Goal: Information Seeking & Learning: Check status

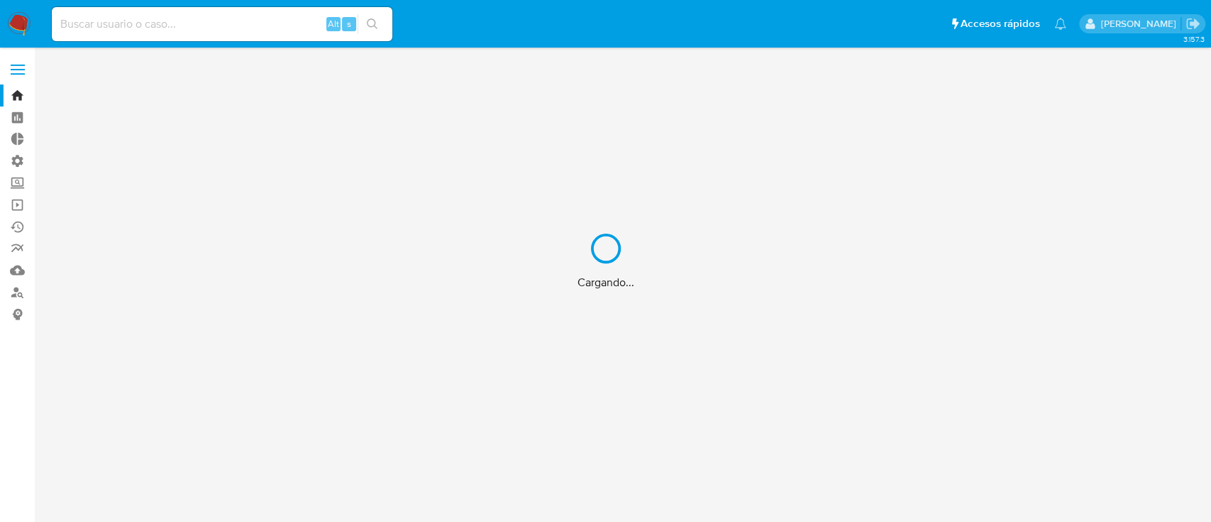
click at [23, 64] on div "Cargando..." at bounding box center [605, 261] width 1211 height 522
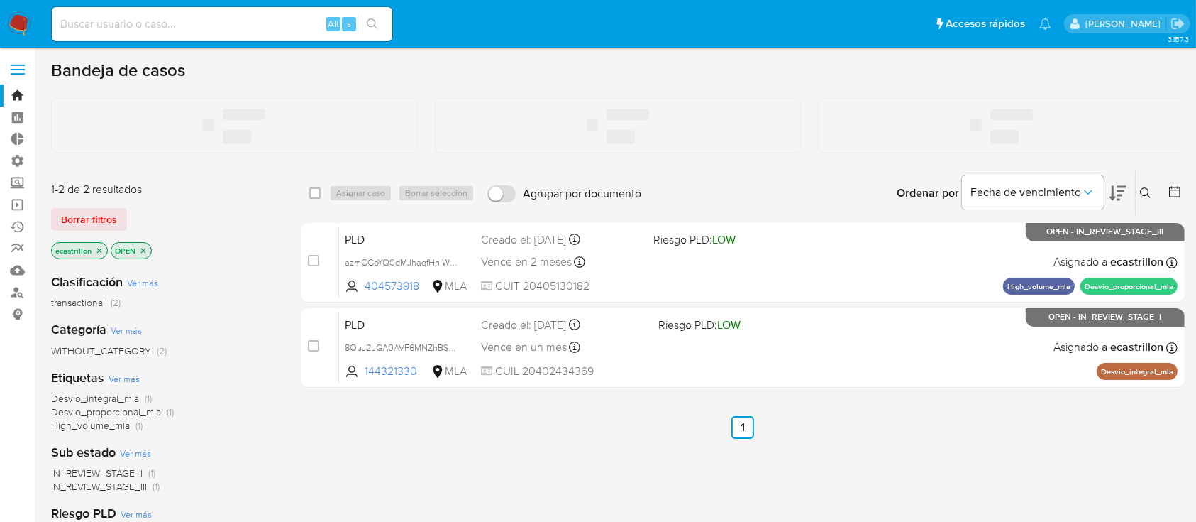
click at [16, 70] on span at bounding box center [18, 70] width 14 height 2
click at [0, 0] on input "checkbox" at bounding box center [0, 0] width 0 height 0
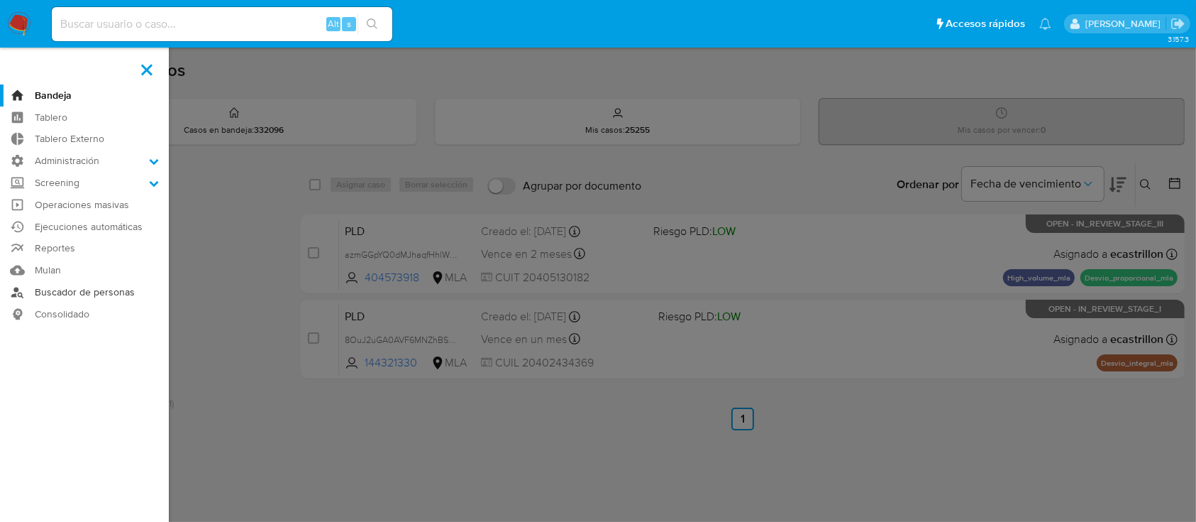
click at [84, 300] on link "Buscador de personas" at bounding box center [84, 292] width 169 height 22
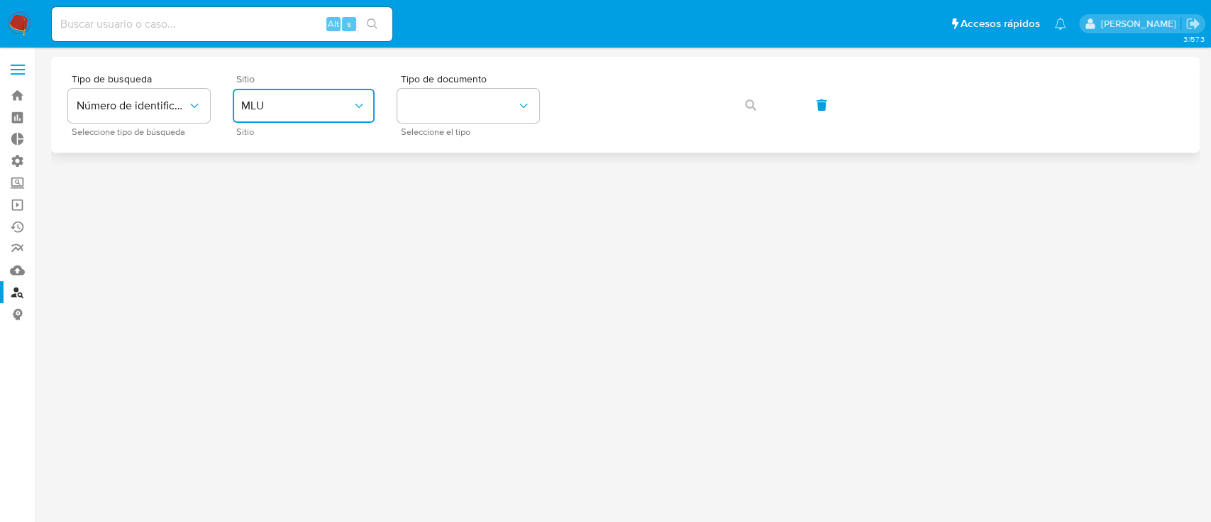
click at [283, 97] on button "MLU" at bounding box center [304, 106] width 142 height 34
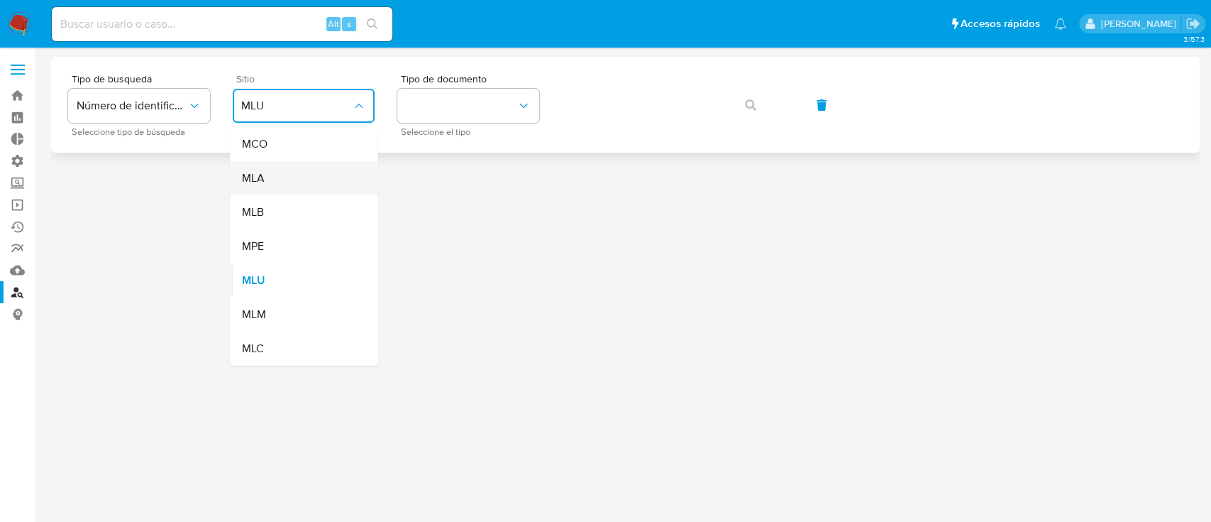
click at [290, 169] on div "MLA" at bounding box center [299, 178] width 116 height 34
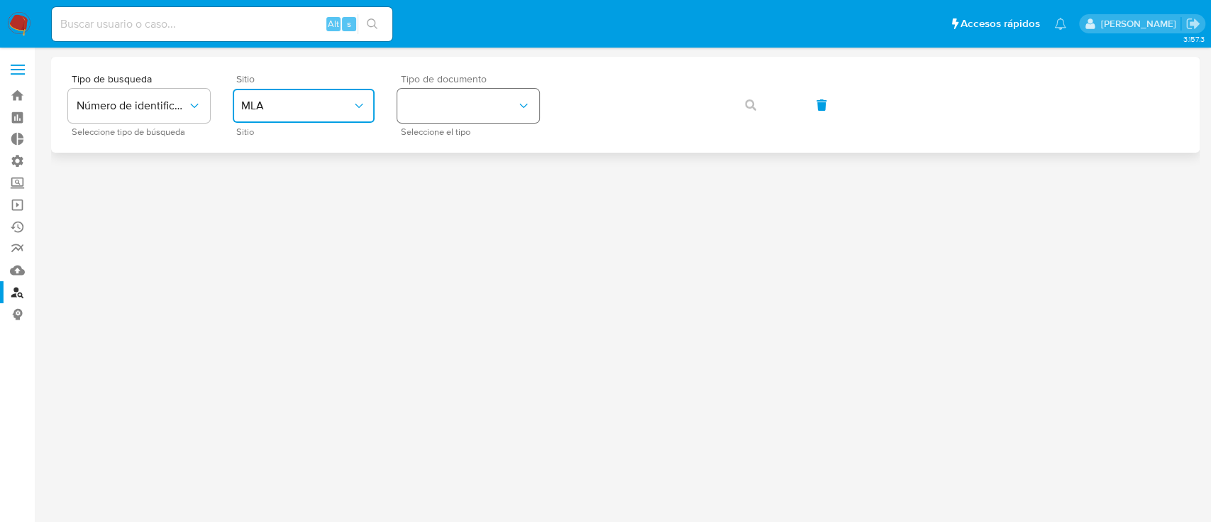
click at [431, 115] on button "identificationType" at bounding box center [468, 106] width 142 height 34
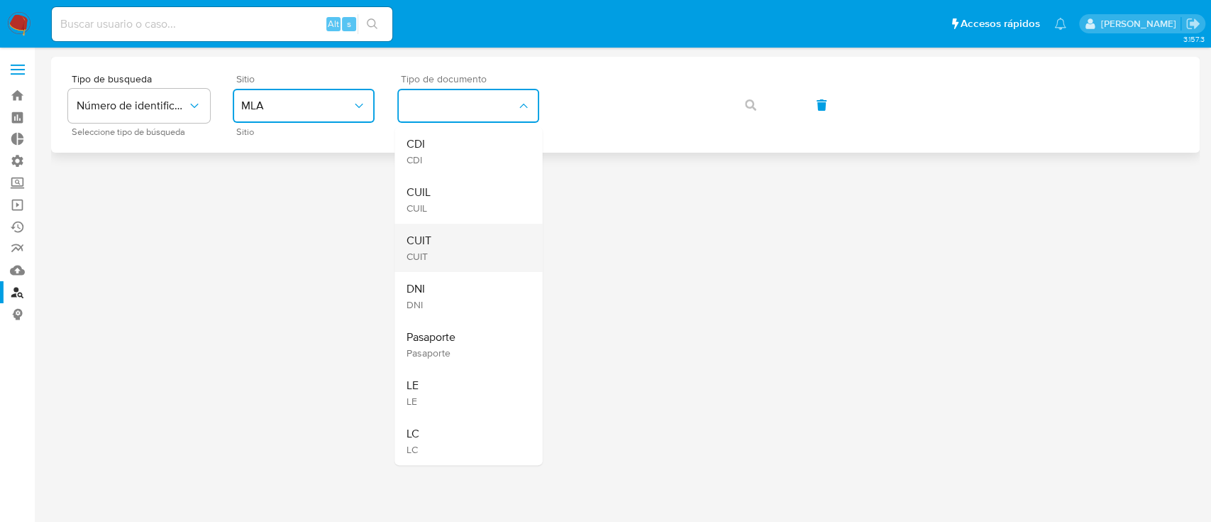
click at [437, 234] on div "CUIT CUIT" at bounding box center [464, 248] width 116 height 48
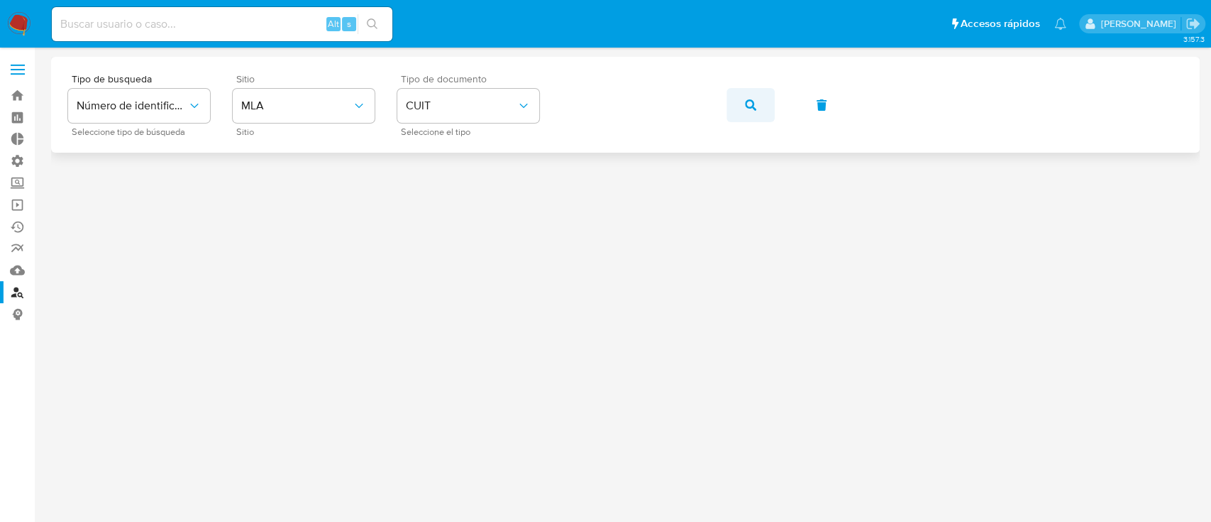
click at [754, 104] on icon "button" at bounding box center [750, 104] width 11 height 11
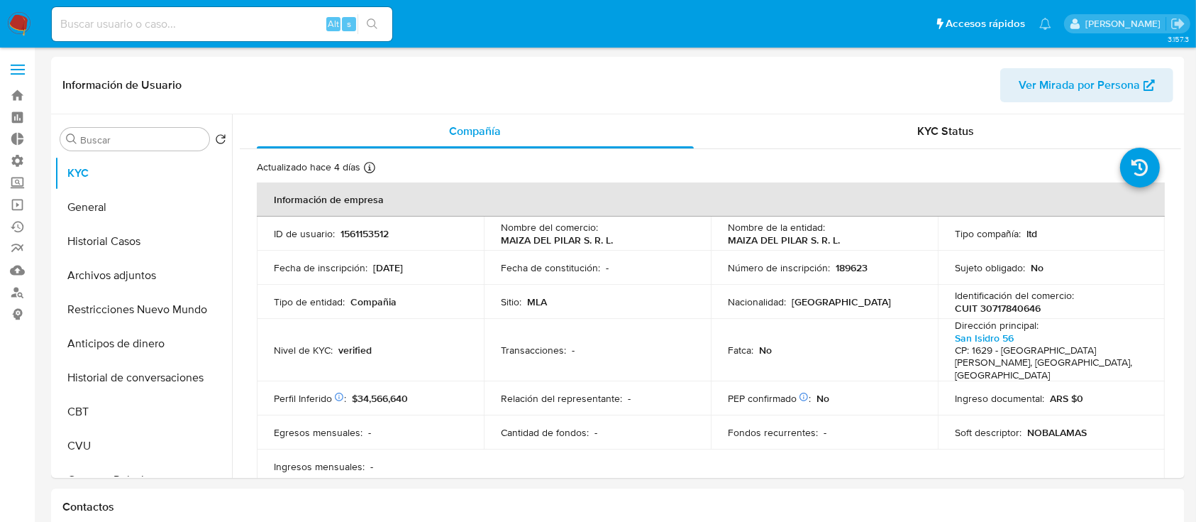
select select "10"
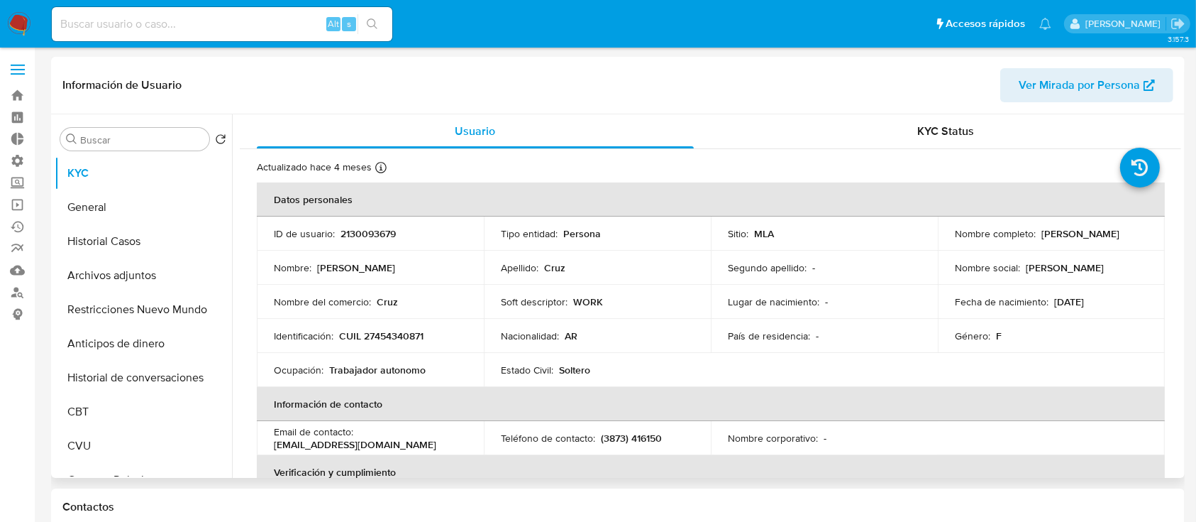
select select "10"
click at [116, 233] on button "Historial Casos" at bounding box center [138, 241] width 166 height 34
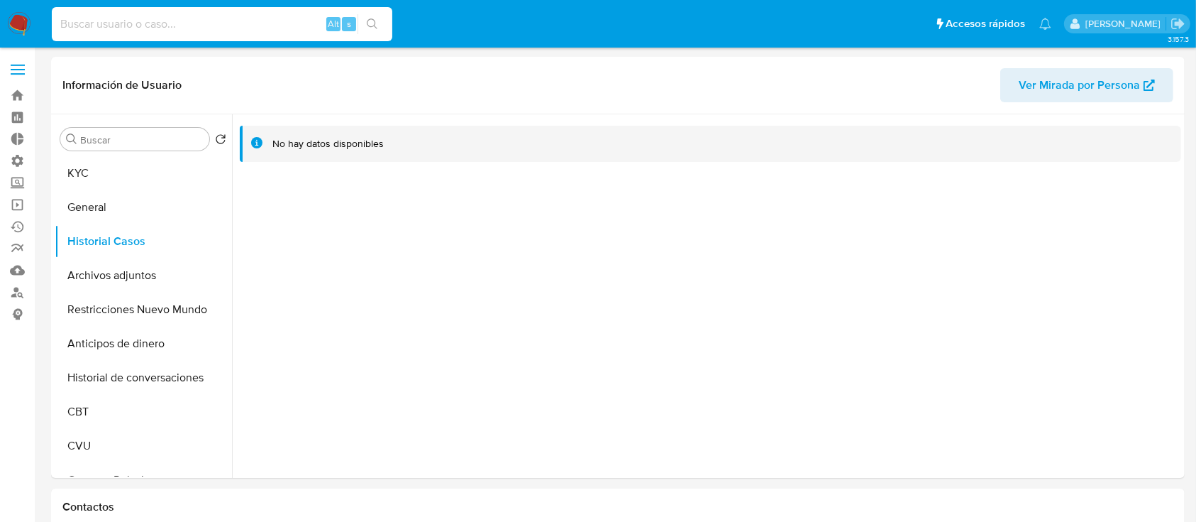
click at [252, 31] on input at bounding box center [222, 24] width 341 height 18
paste input "2199370721"
type input "2199370721"
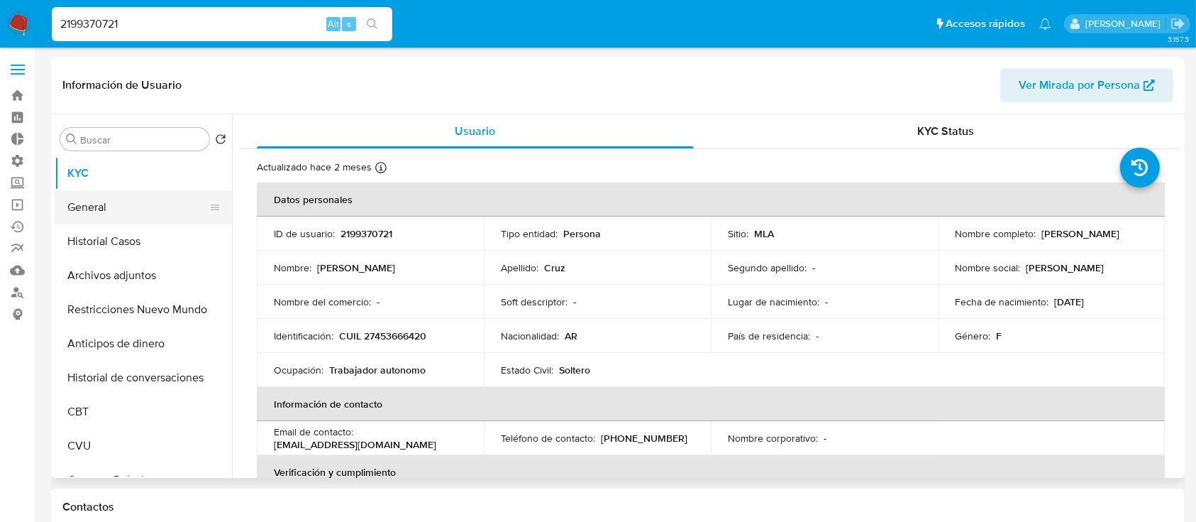
select select "10"
click at [379, 335] on p "CUIL 27453666420" at bounding box center [382, 335] width 87 height 13
copy p "27453666420"
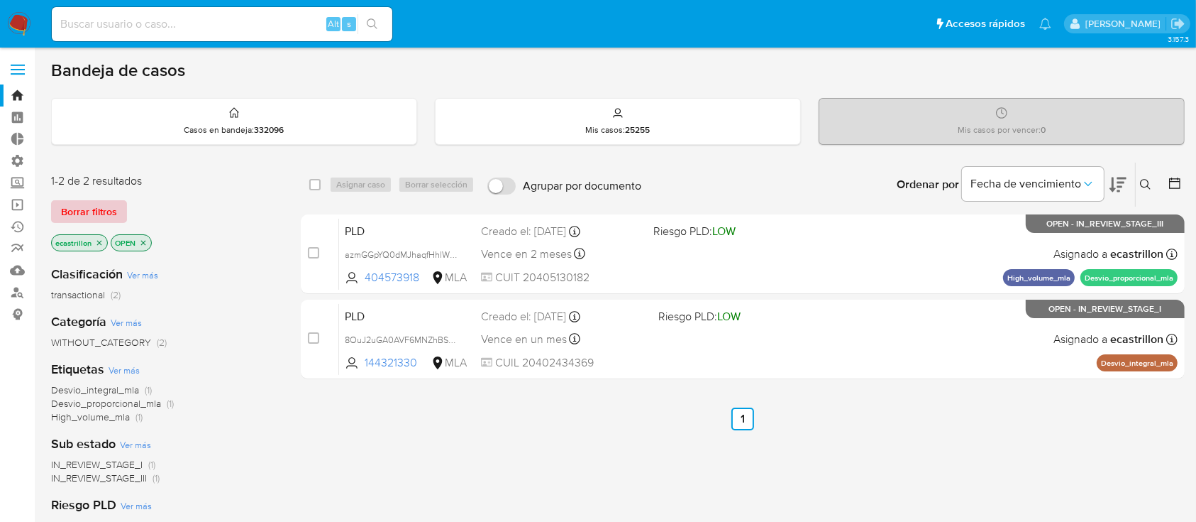
click at [97, 213] on span "Borrar filtros" at bounding box center [89, 212] width 56 height 20
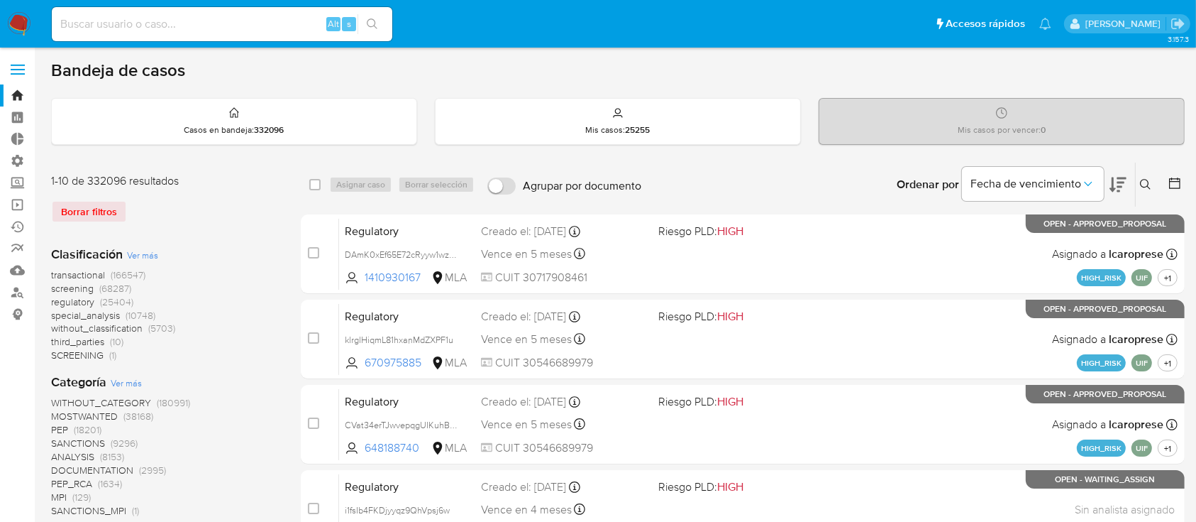
click at [20, 73] on span at bounding box center [18, 74] width 14 height 2
click at [0, 0] on input "checkbox" at bounding box center [0, 0] width 0 height 0
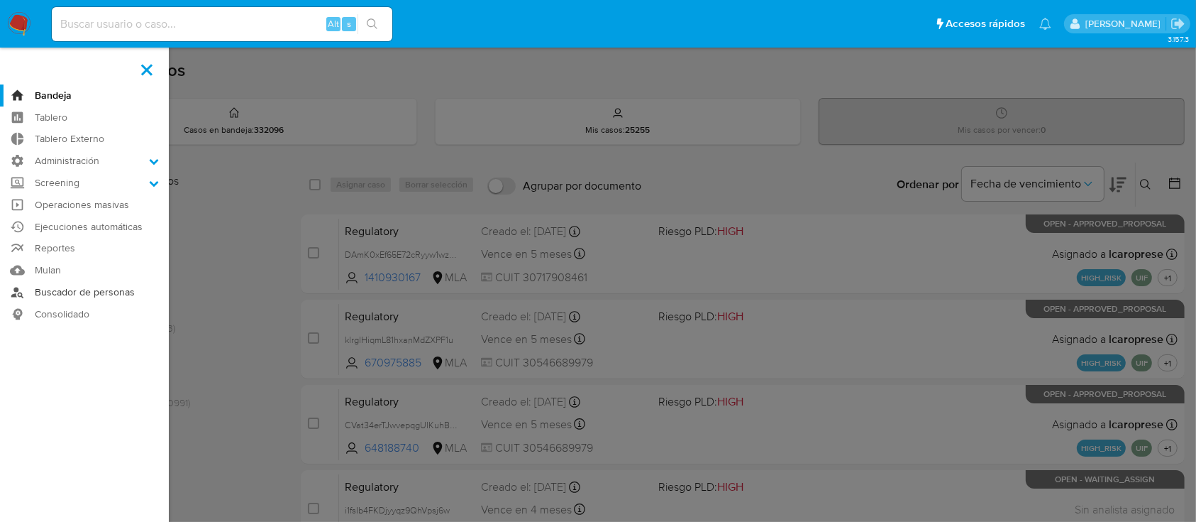
click at [91, 293] on link "Buscador de personas" at bounding box center [84, 292] width 169 height 22
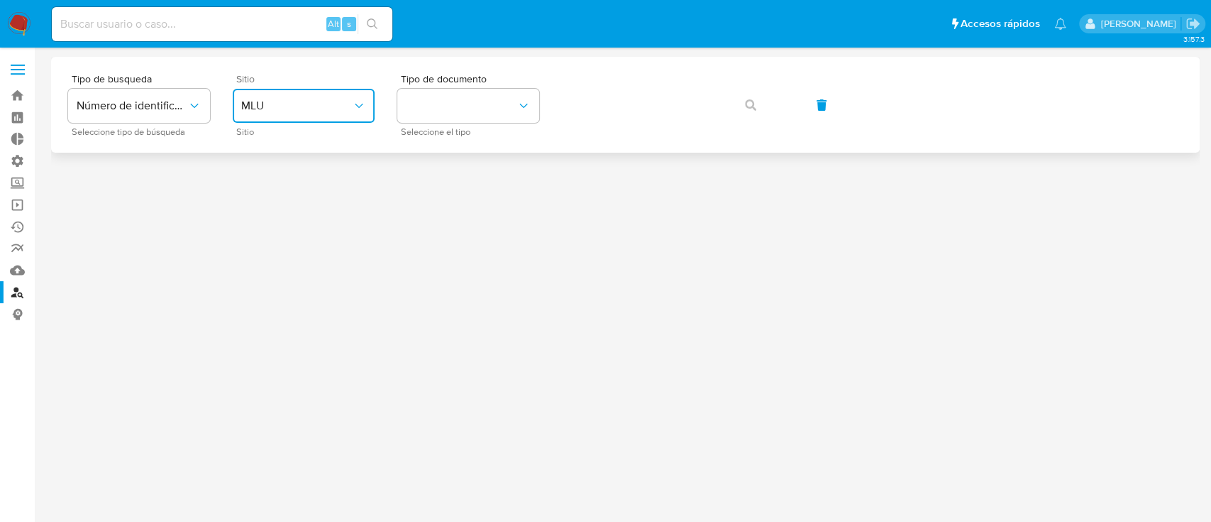
click at [329, 111] on span "MLU" at bounding box center [296, 106] width 111 height 14
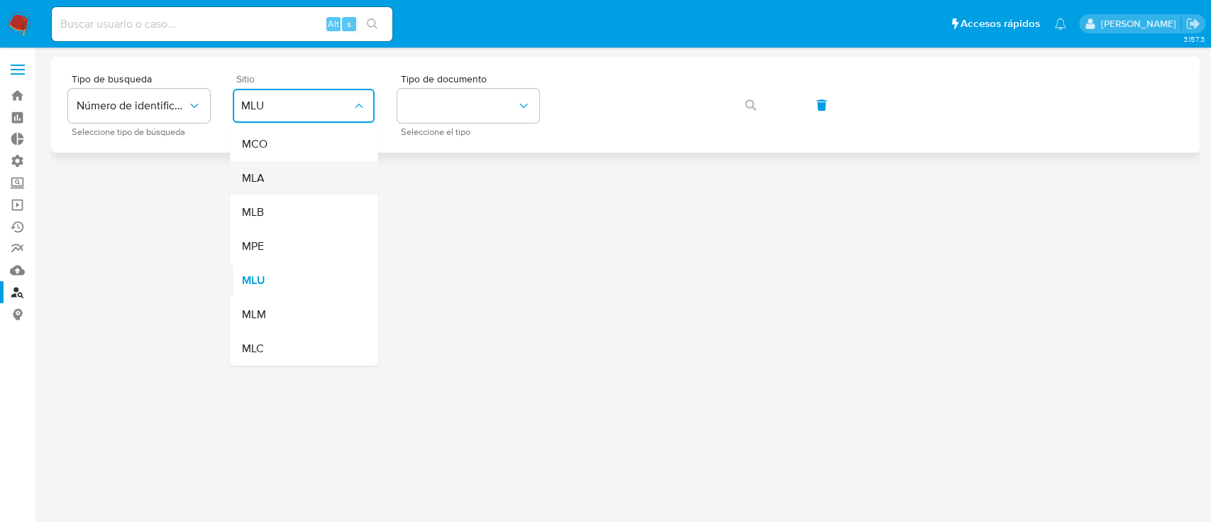
click at [347, 179] on div "MLA" at bounding box center [299, 178] width 116 height 34
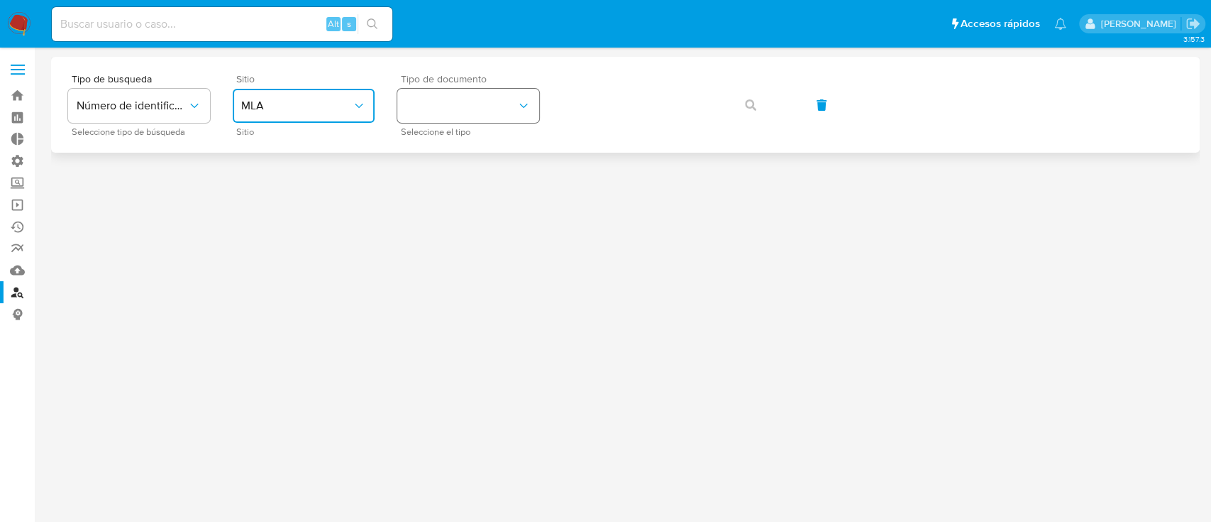
click at [453, 94] on button "identificationType" at bounding box center [468, 106] width 142 height 34
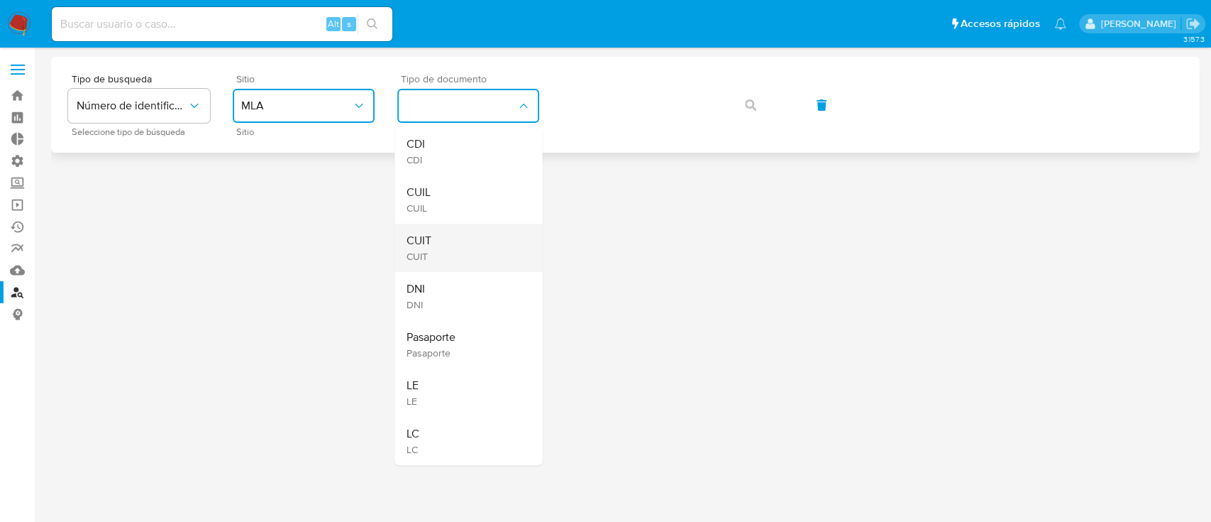
click at [467, 236] on div "CUIT CUIT" at bounding box center [464, 248] width 116 height 48
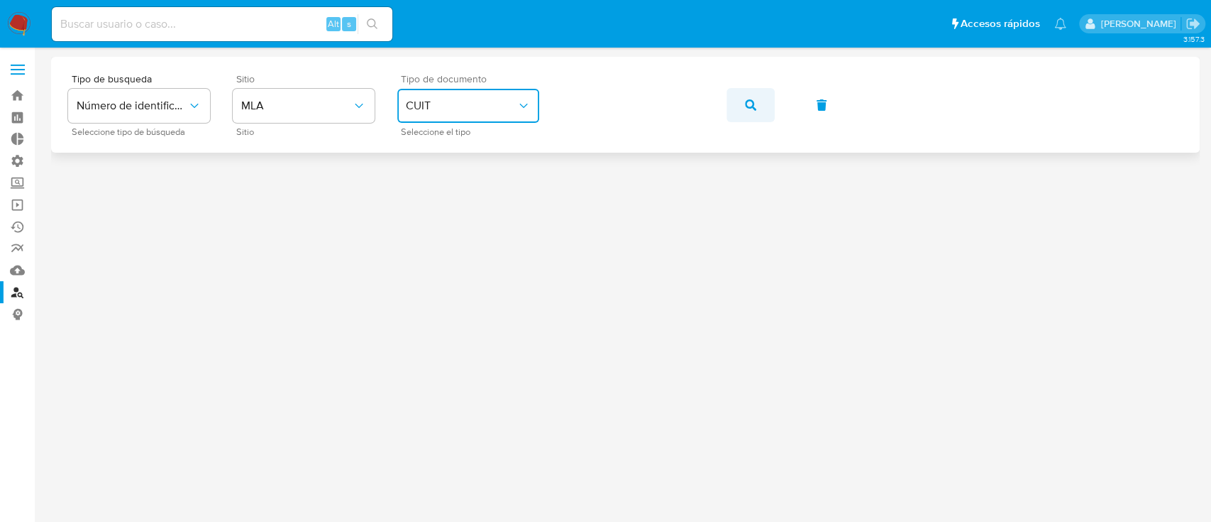
click at [752, 101] on icon "button" at bounding box center [750, 104] width 11 height 11
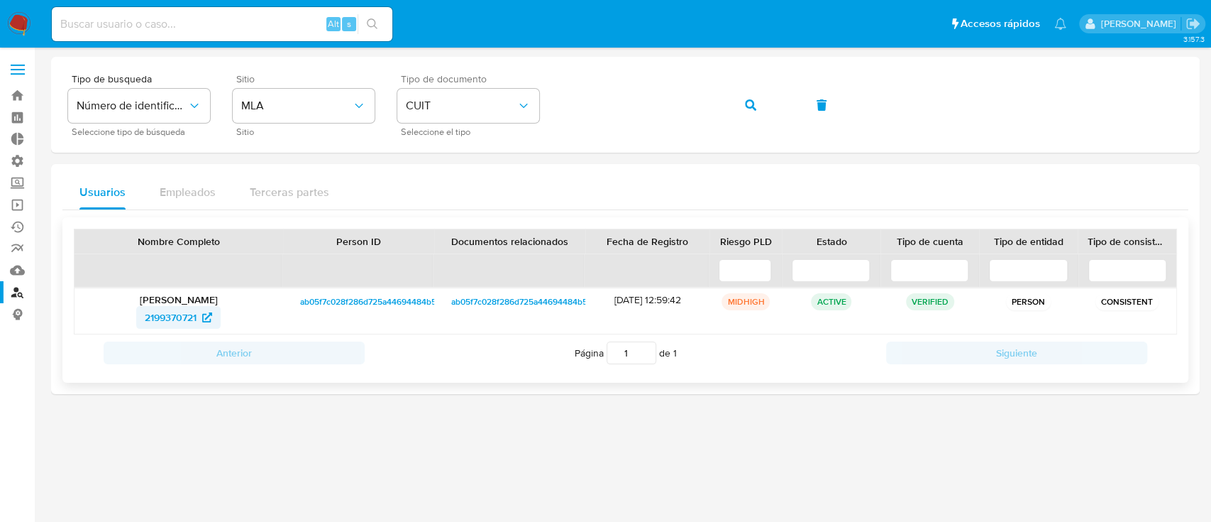
click at [182, 316] on span "2199370721" at bounding box center [171, 317] width 52 height 23
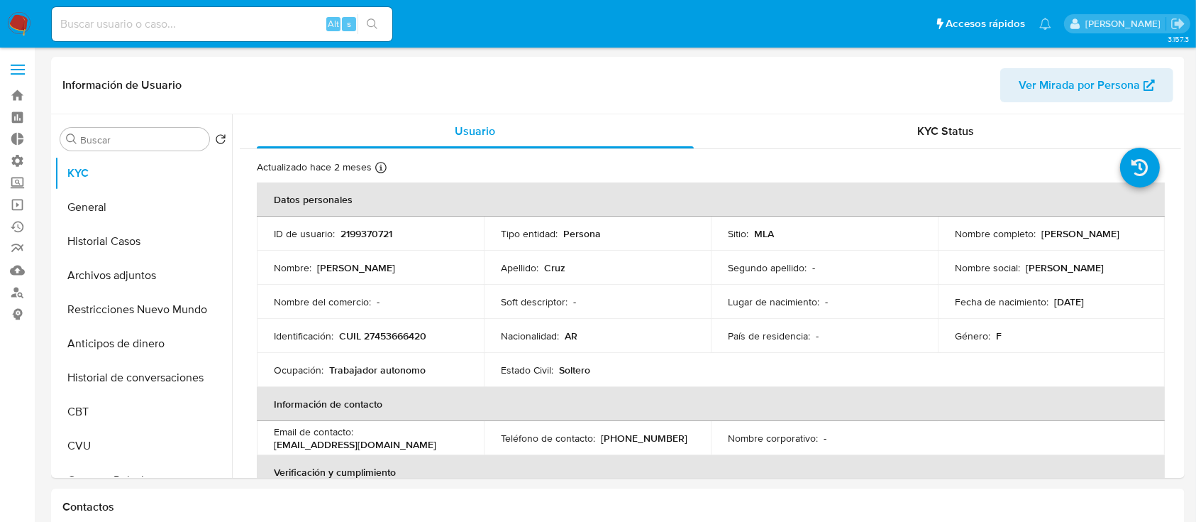
select select "10"
click at [352, 230] on p "2199370721" at bounding box center [367, 233] width 52 height 13
copy p "2199370721"
click at [268, 30] on input at bounding box center [222, 24] width 341 height 18
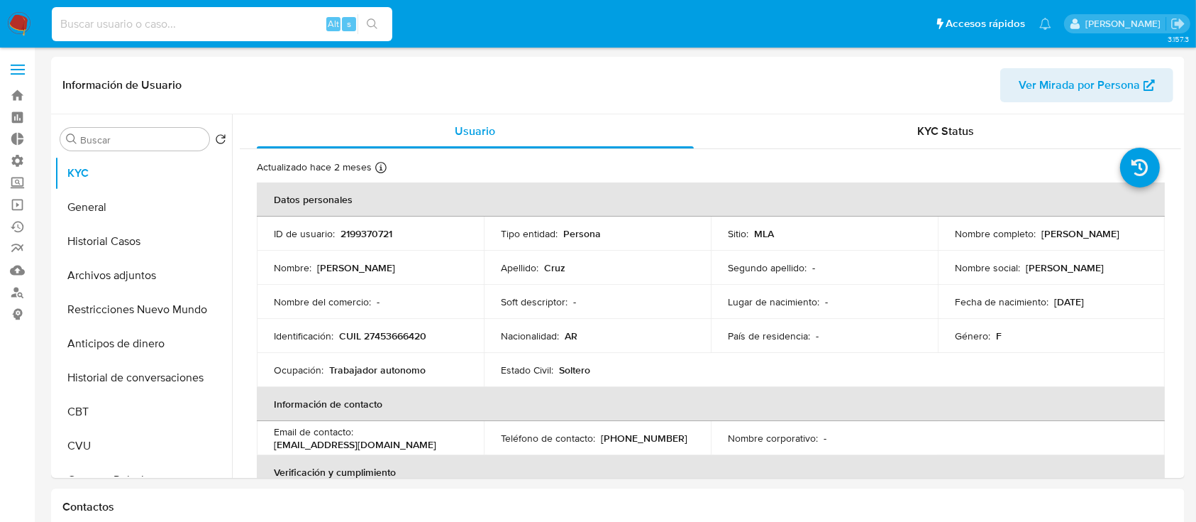
paste input "74396666"
type input "74396666"
click at [173, 30] on input at bounding box center [222, 24] width 341 height 18
paste input "74396666"
type input "74396666"
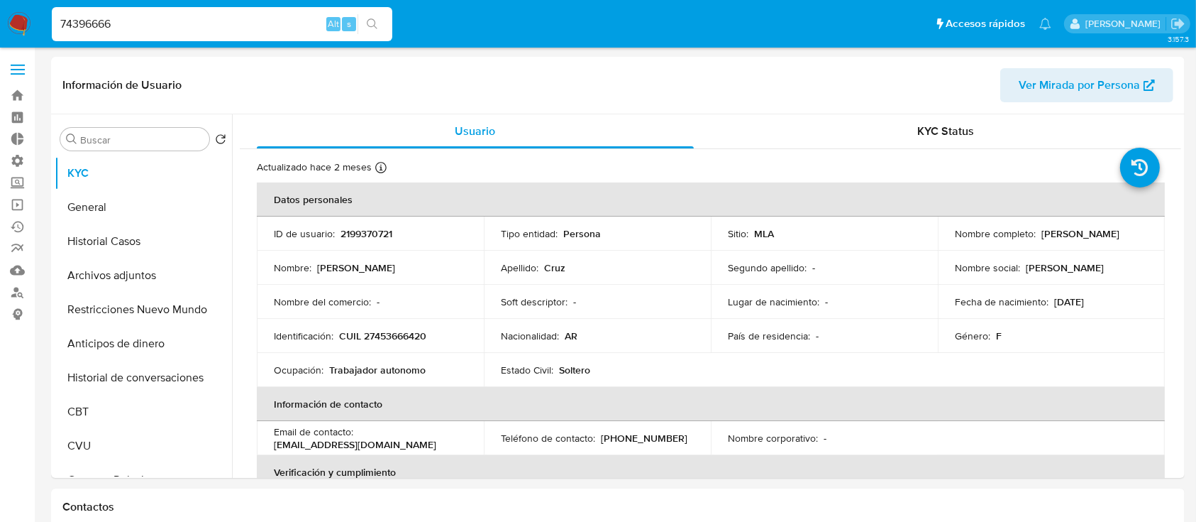
select select "10"
type input "74396666"
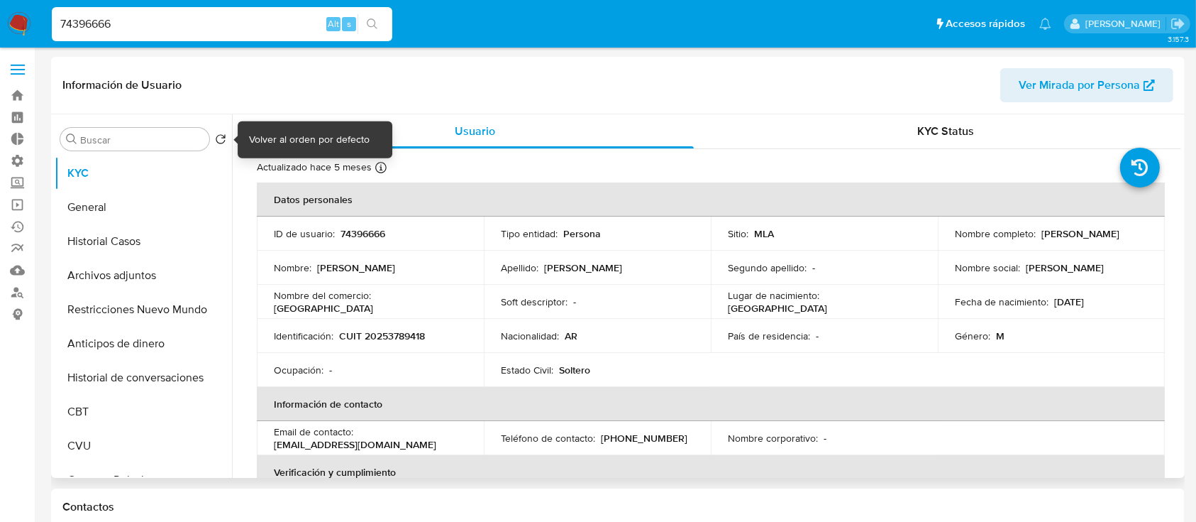
select select "10"
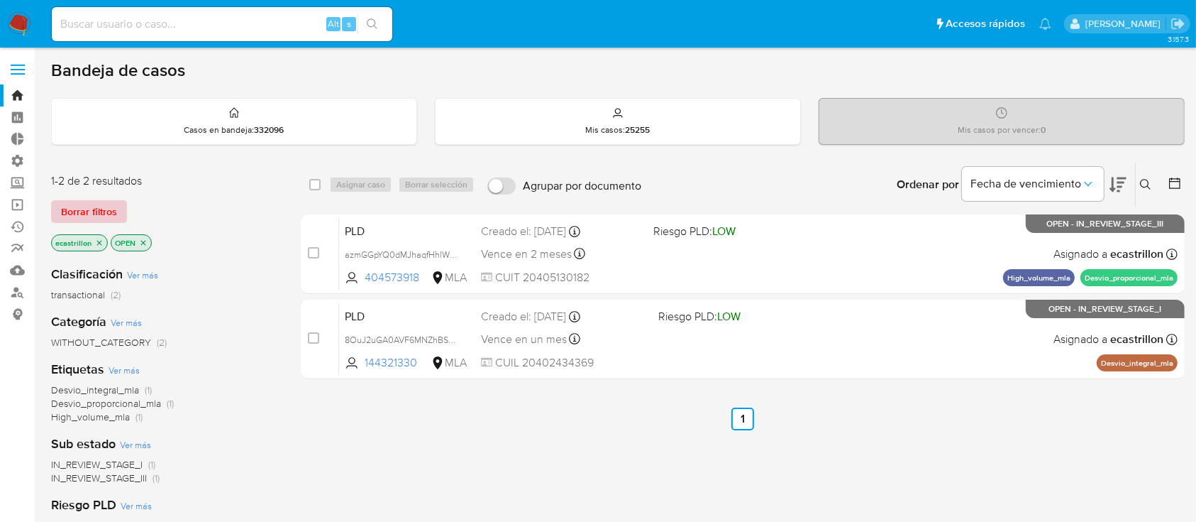
click at [78, 202] on span "Borrar filtros" at bounding box center [89, 212] width 56 height 20
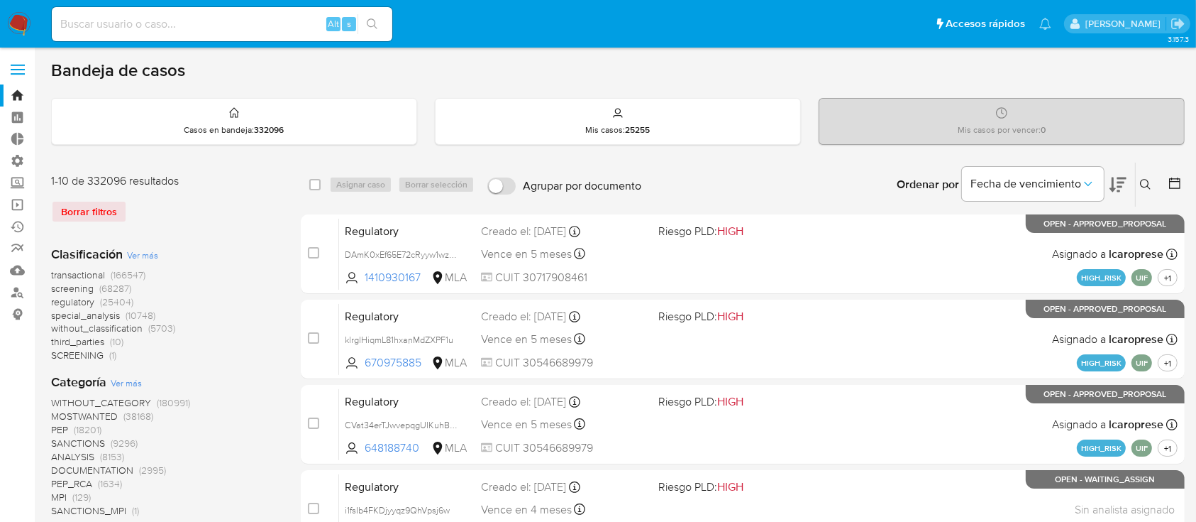
click at [123, 43] on div "Alt s" at bounding box center [222, 24] width 341 height 40
click at [134, 31] on input at bounding box center [222, 24] width 341 height 18
paste input "2199370721"
click at [387, 18] on input "2199370721" at bounding box center [222, 24] width 341 height 18
type input "2199370721"
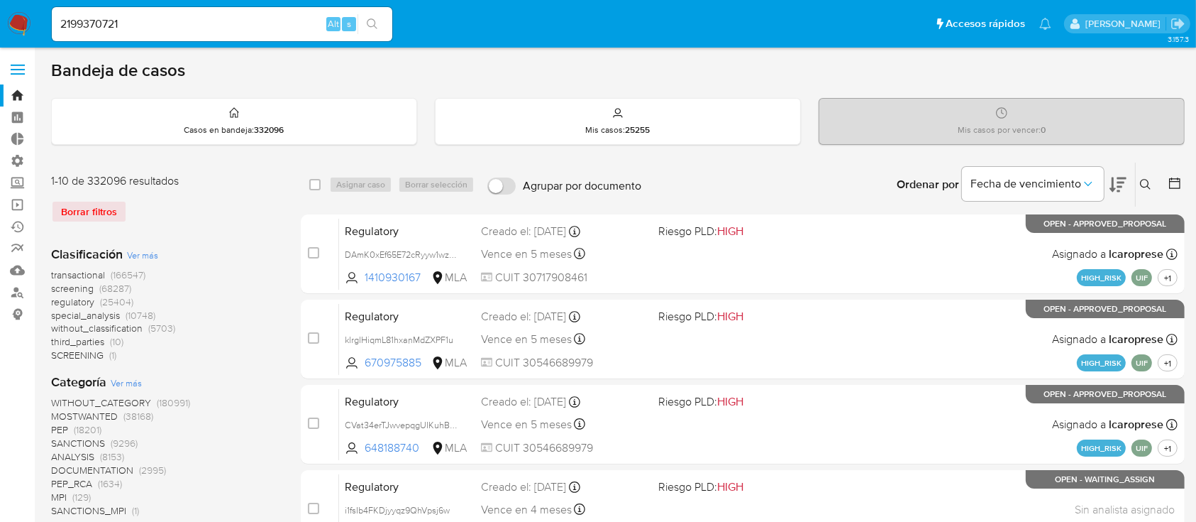
click at [376, 24] on icon "search-icon" at bounding box center [372, 23] width 11 height 11
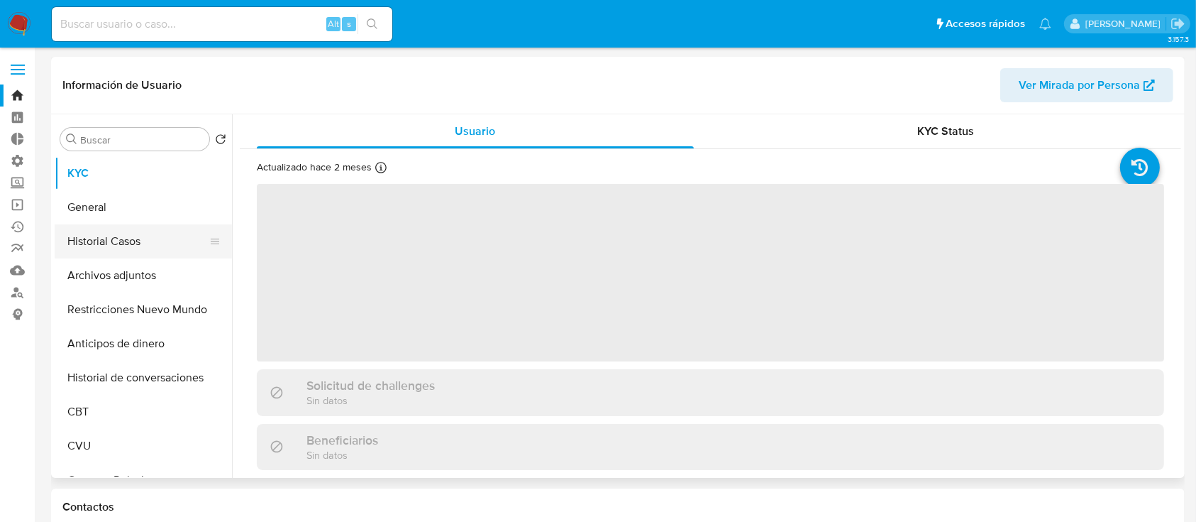
click at [142, 246] on button "Historial Casos" at bounding box center [138, 241] width 166 height 34
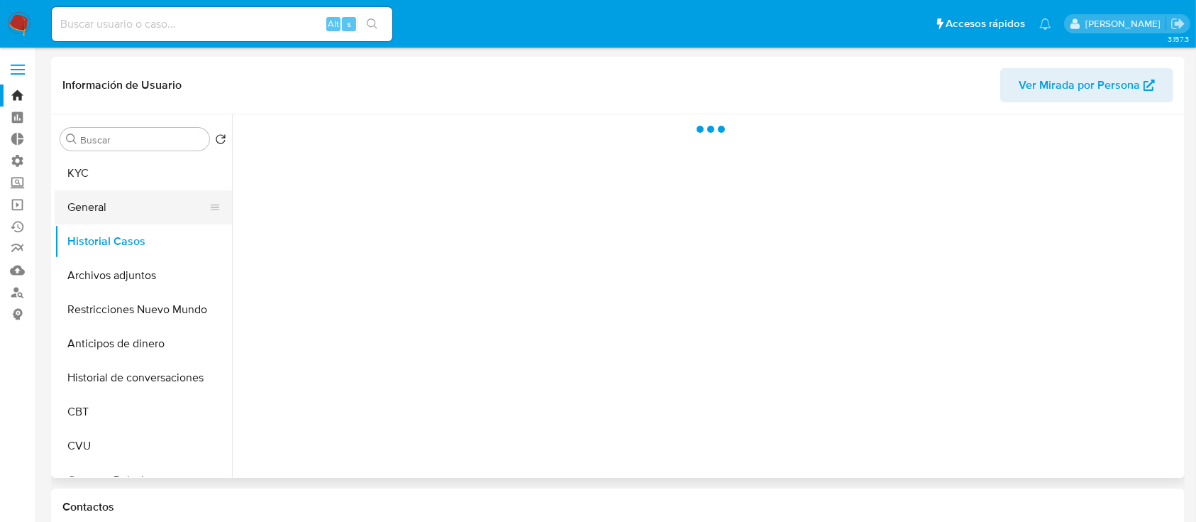
select select "10"
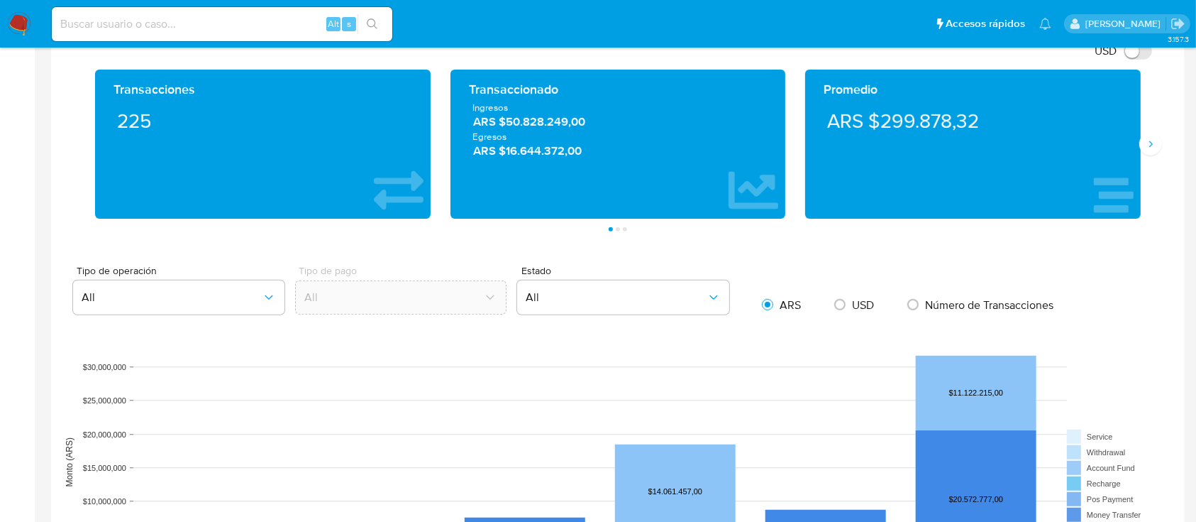
scroll to position [756, 0]
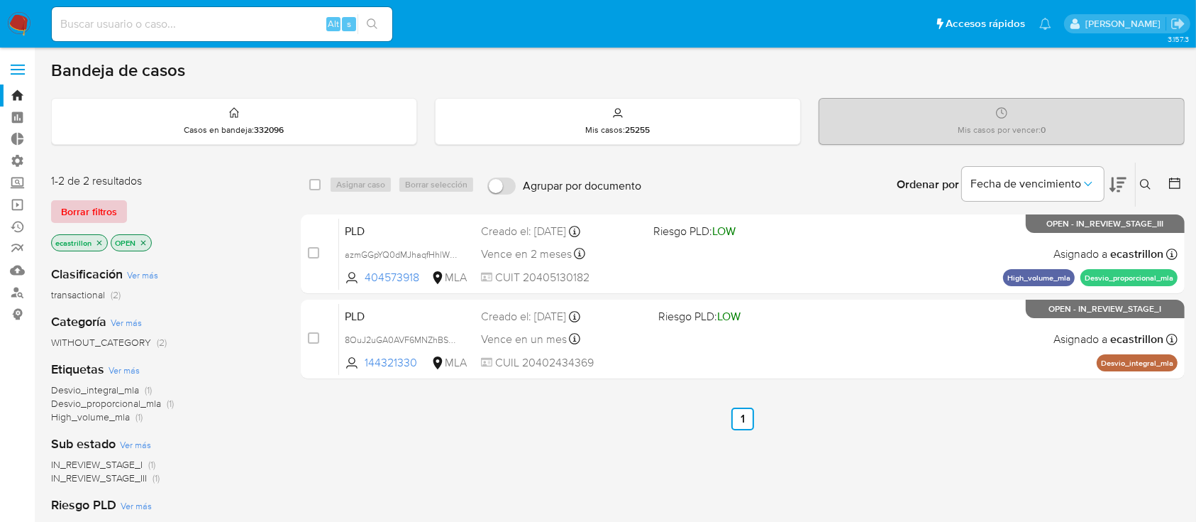
click at [77, 211] on span "Borrar filtros" at bounding box center [89, 212] width 56 height 20
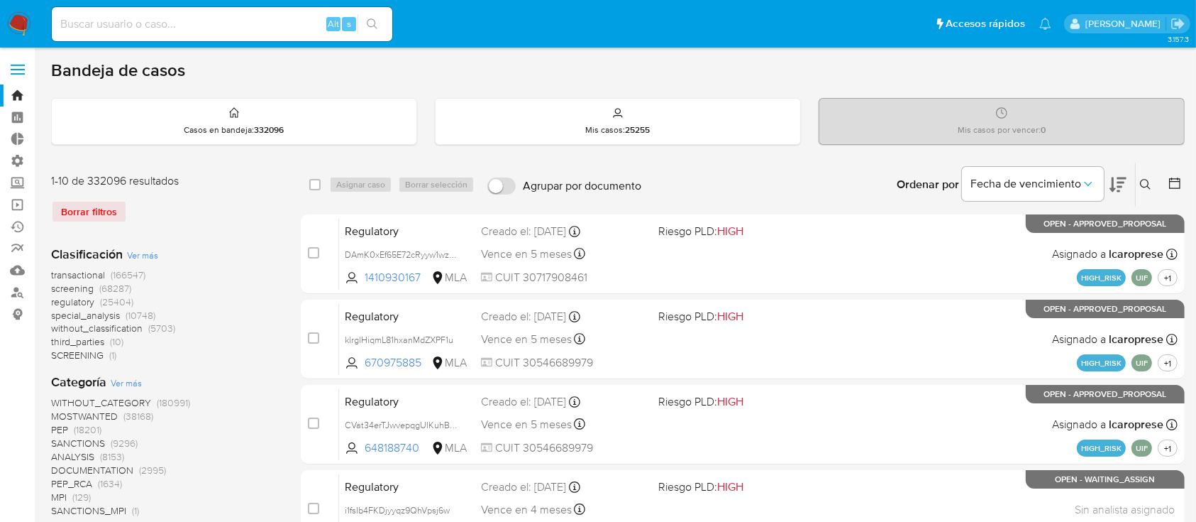
click at [302, 23] on input at bounding box center [222, 24] width 341 height 18
paste input "chHpteVuluuKpZcZymsLJtA8"
type input "chHpteVuluuKpZcZymsLJtA8"
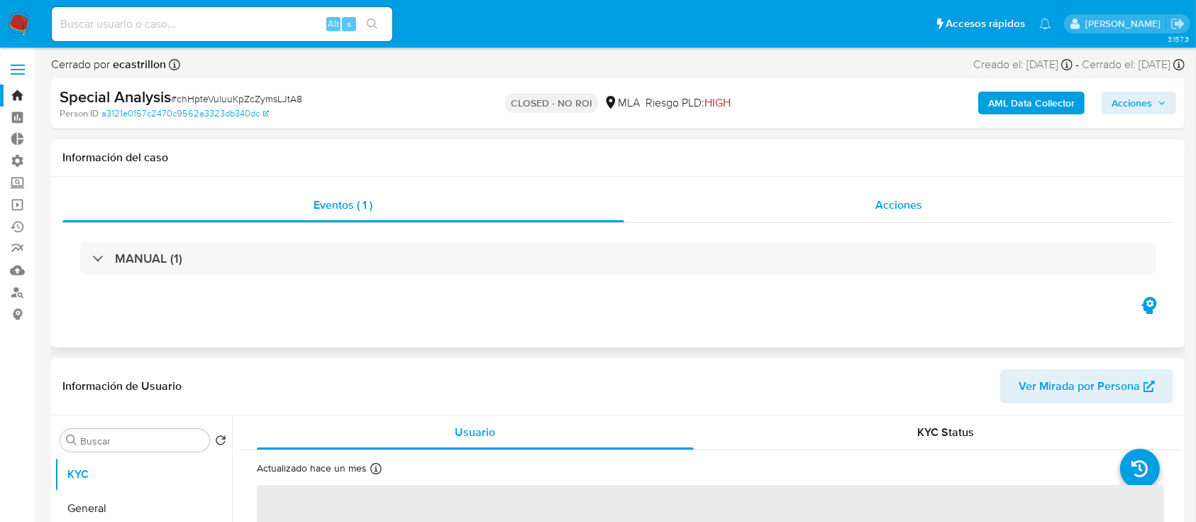
click at [752, 190] on div "Acciones" at bounding box center [899, 205] width 550 height 34
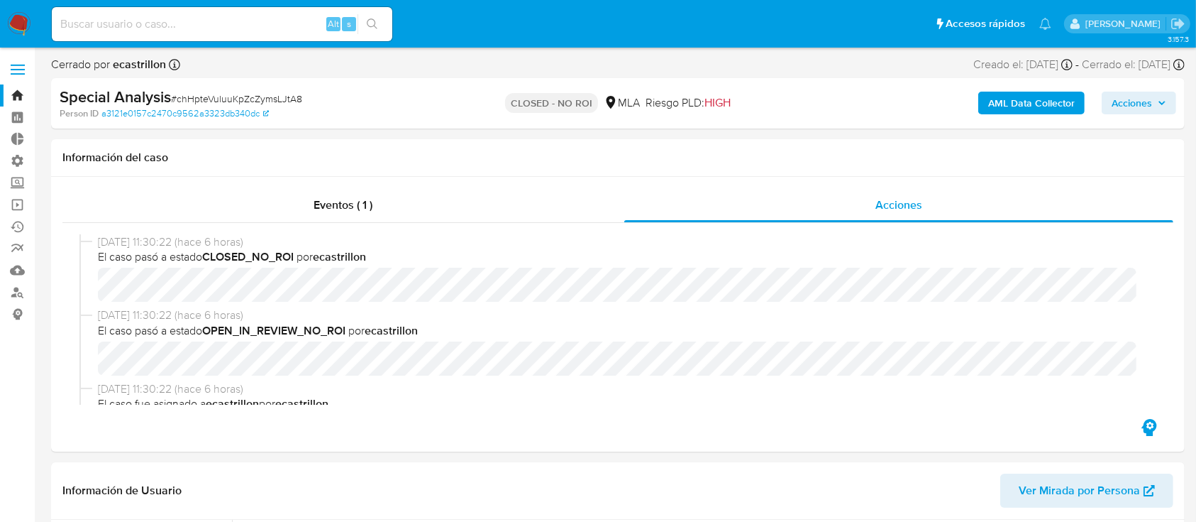
select select "10"
